Goal: Navigation & Orientation: Find specific page/section

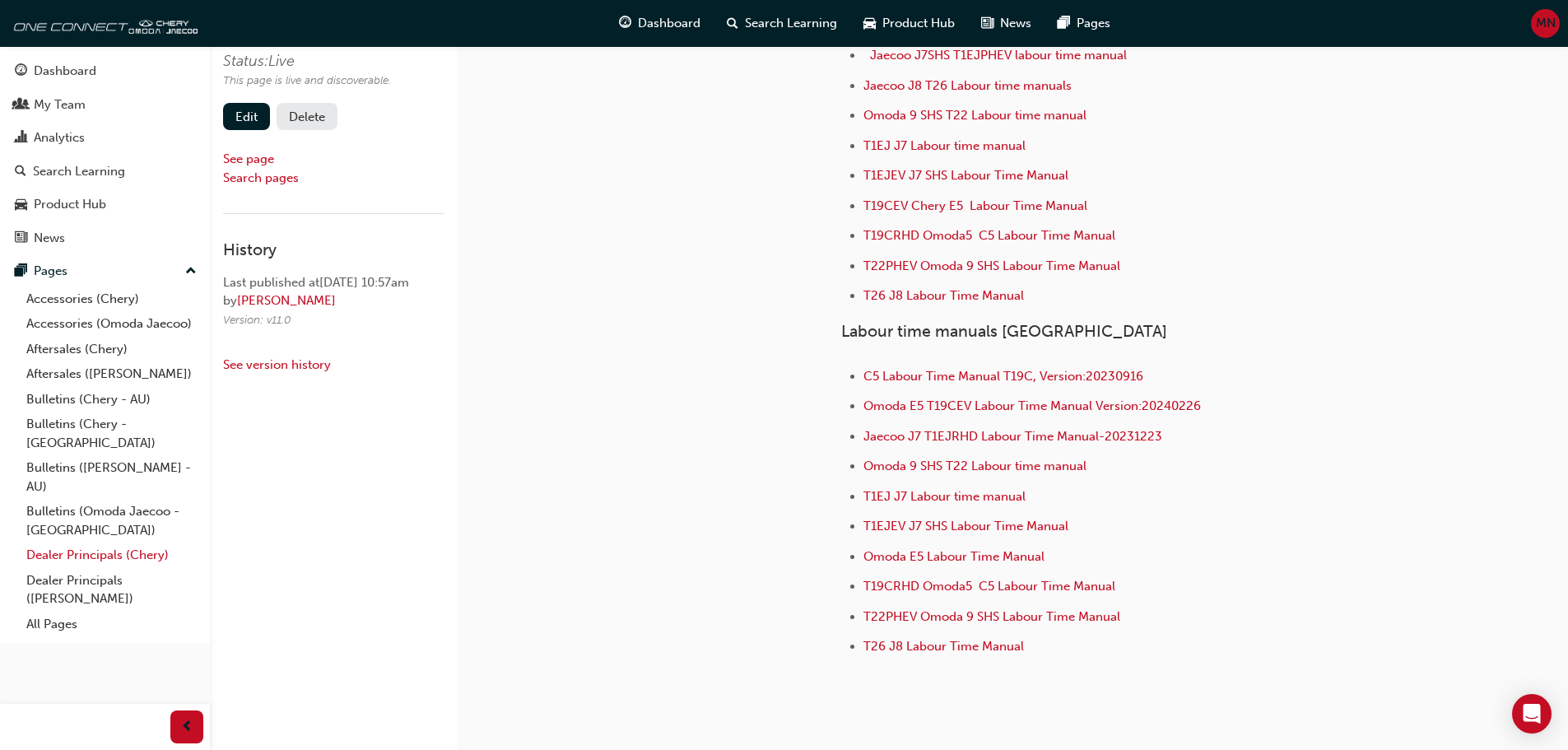
scroll to position [438, 0]
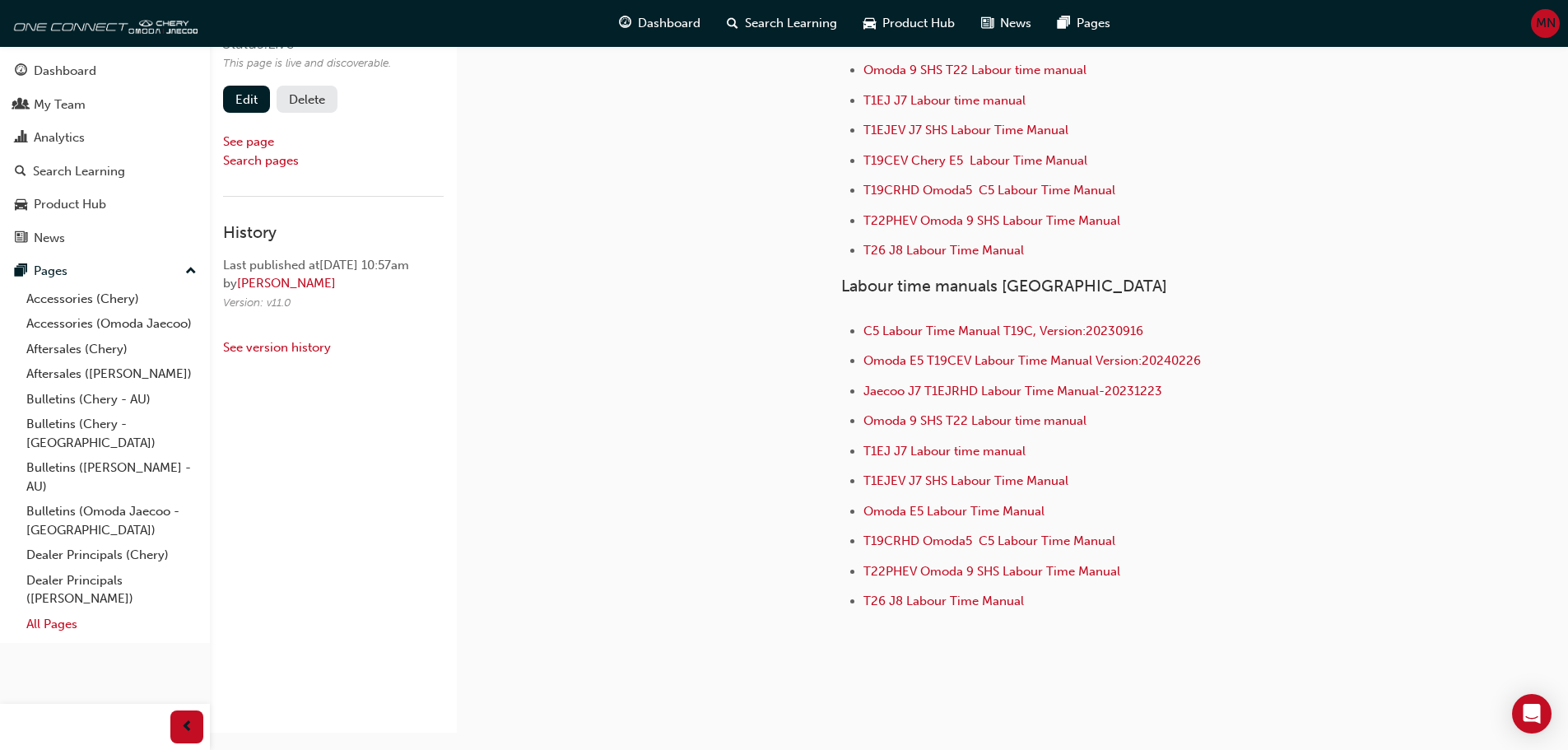
click at [60, 611] on link "All Pages" at bounding box center [111, 624] width 184 height 26
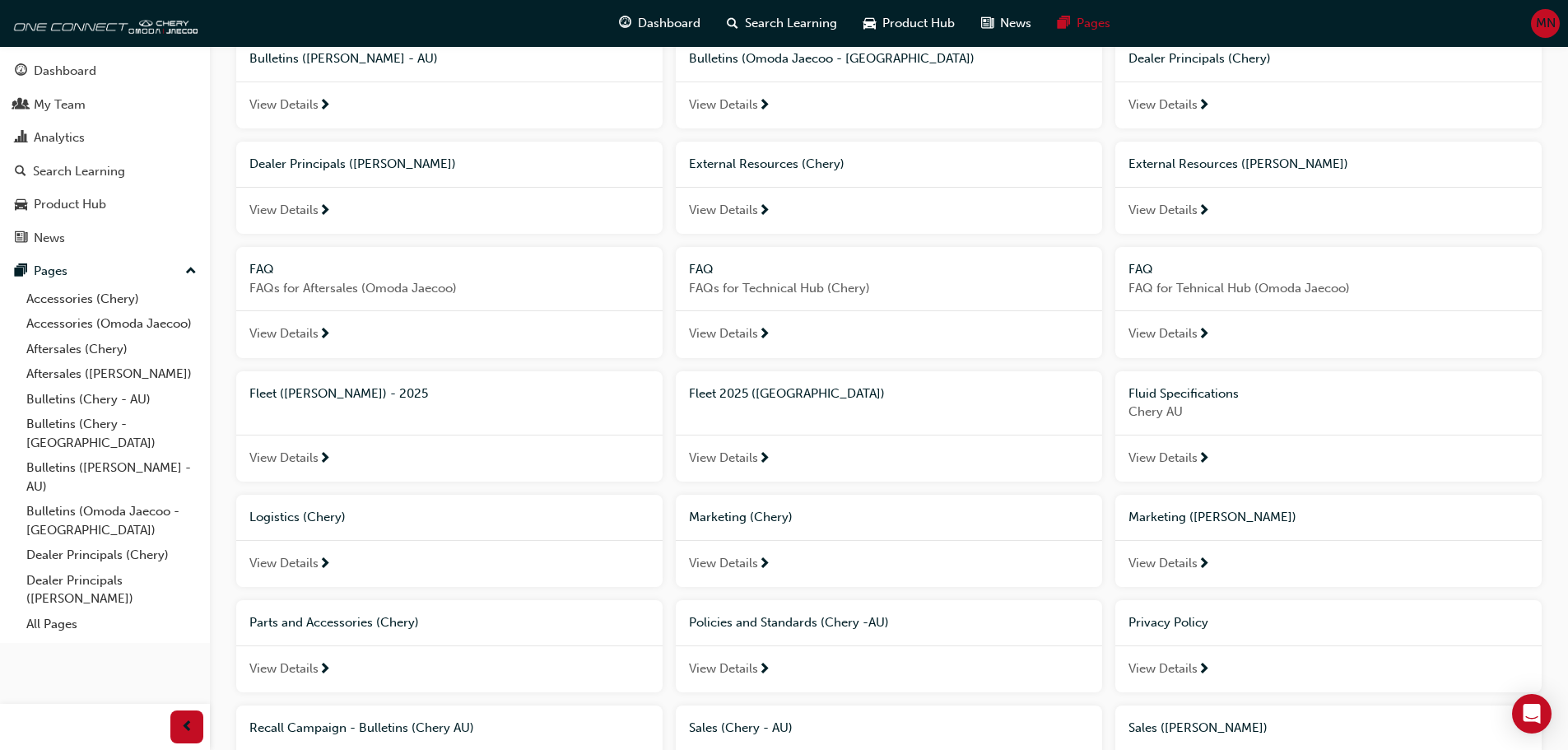
scroll to position [412, 0]
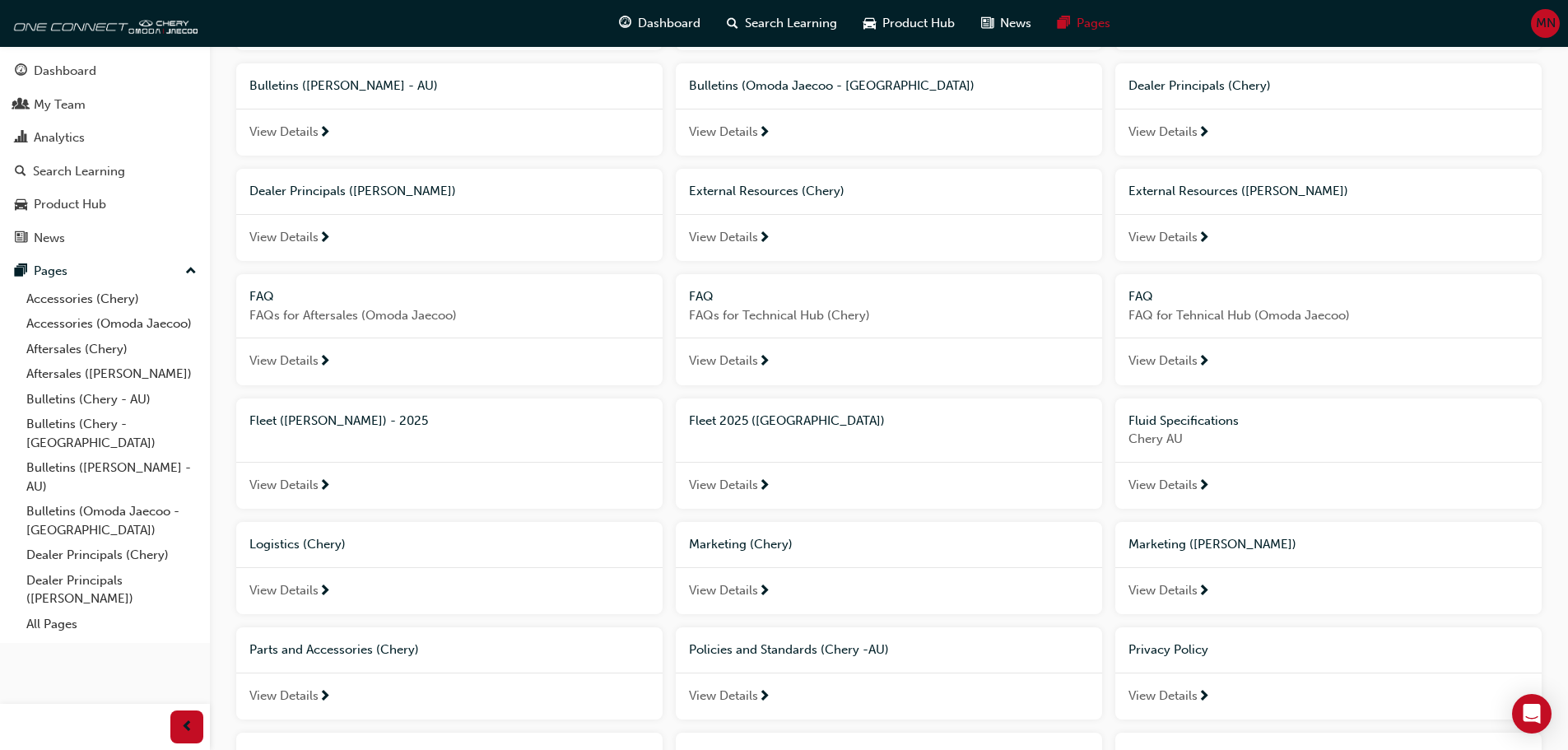
click at [789, 193] on span "External Resources (Chery)" at bounding box center [767, 191] width 155 height 15
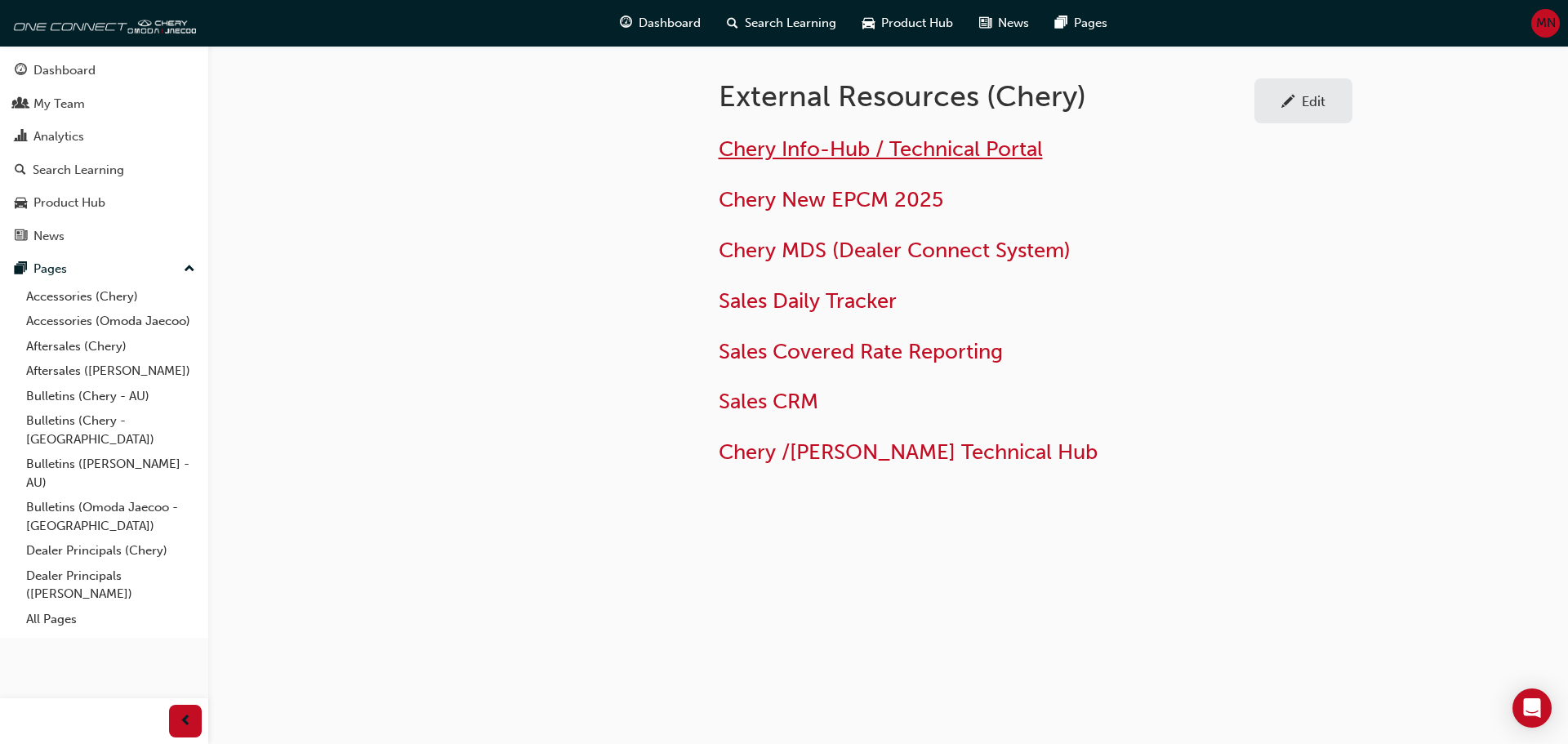
click at [792, 154] on span "Chery Info-Hub / Technical Portal" at bounding box center [881, 149] width 324 height 26
